Goal: Navigation & Orientation: Find specific page/section

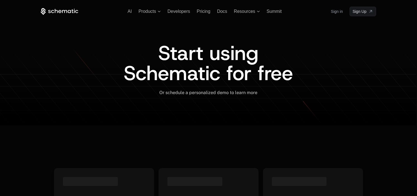
click at [336, 11] on link "Sign in" at bounding box center [337, 11] width 12 height 9
